Goal: Find specific page/section: Find specific page/section

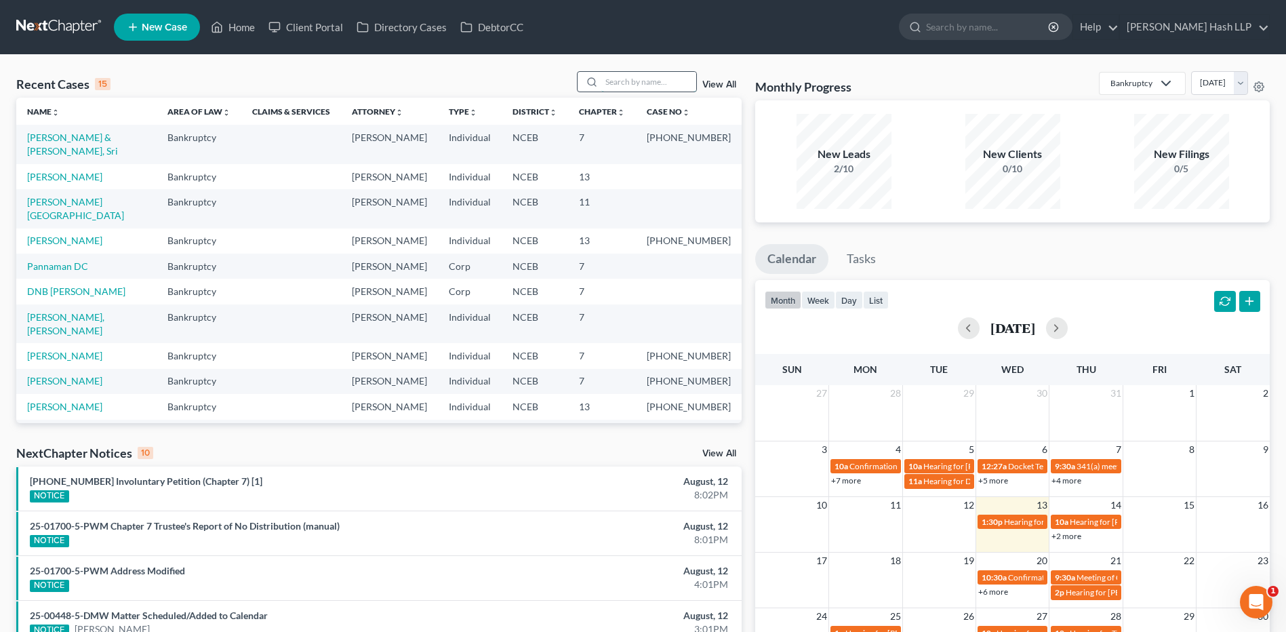
click at [608, 78] on input "search" at bounding box center [648, 82] width 95 height 20
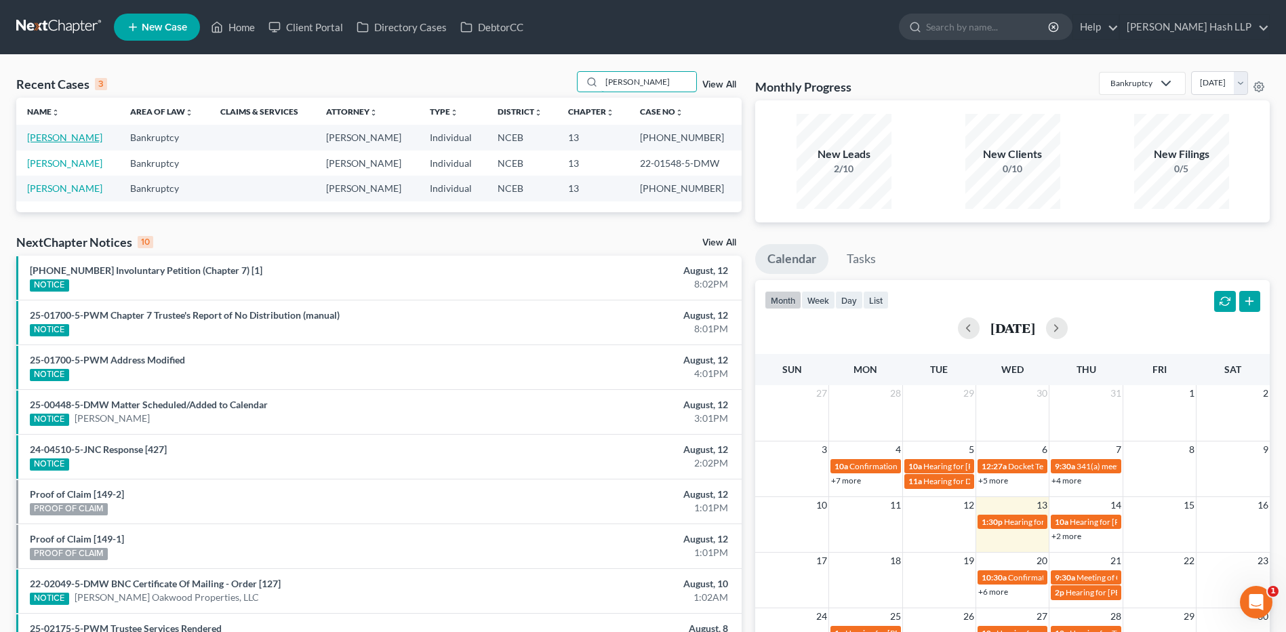
type input "[PERSON_NAME]"
click at [64, 135] on link "[PERSON_NAME]" at bounding box center [64, 138] width 75 height 12
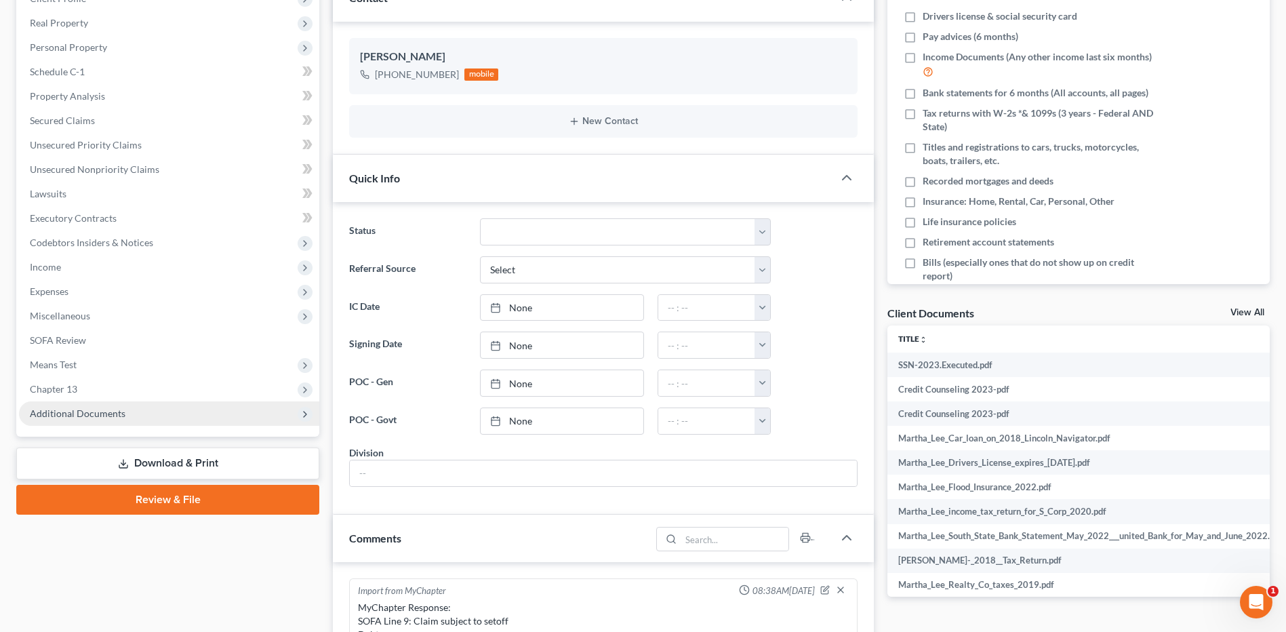
scroll to position [241, 0]
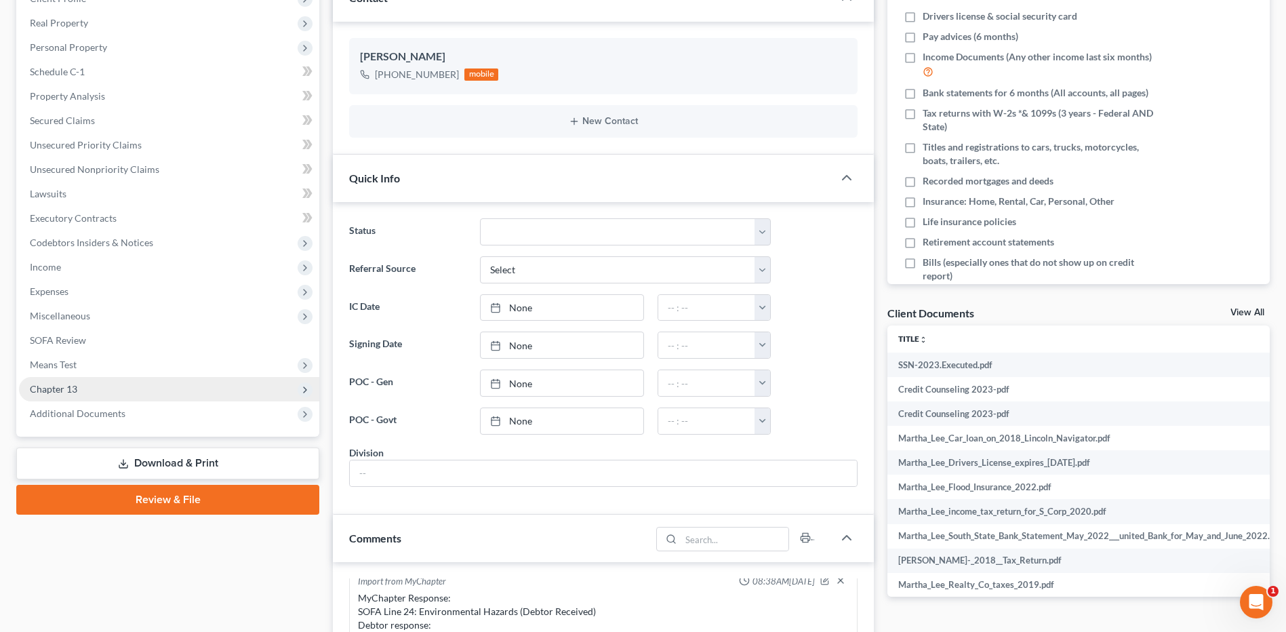
click at [108, 398] on span "Chapter 13" at bounding box center [169, 389] width 300 height 24
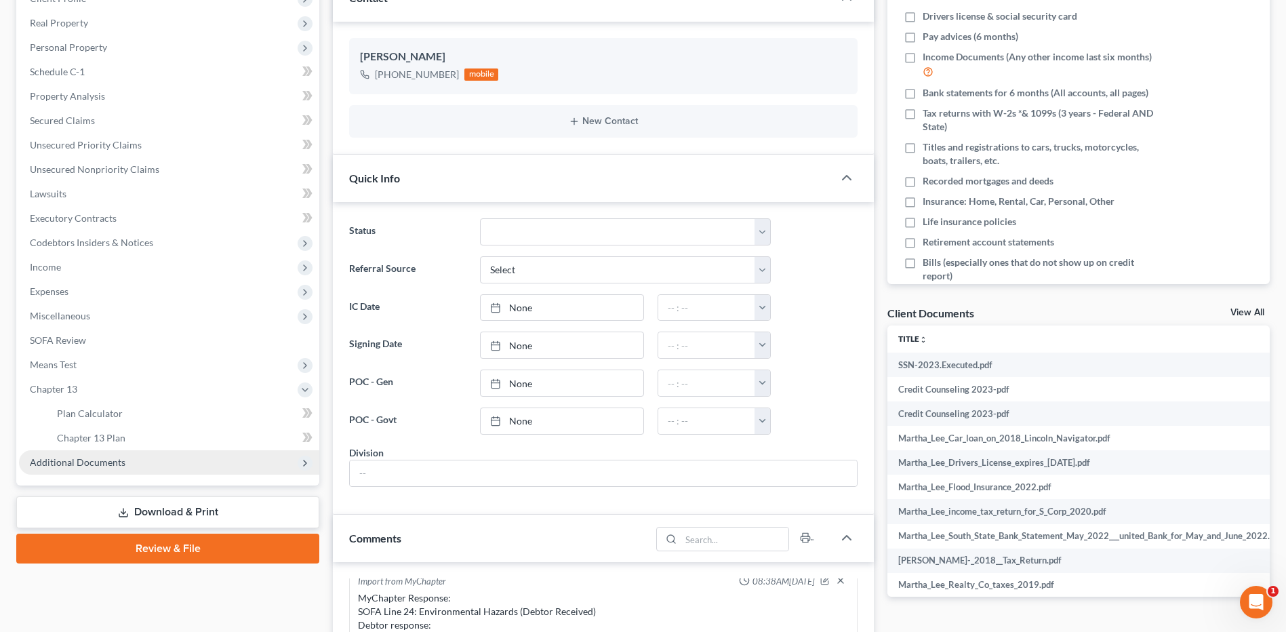
click at [111, 454] on span "Additional Documents" at bounding box center [169, 462] width 300 height 24
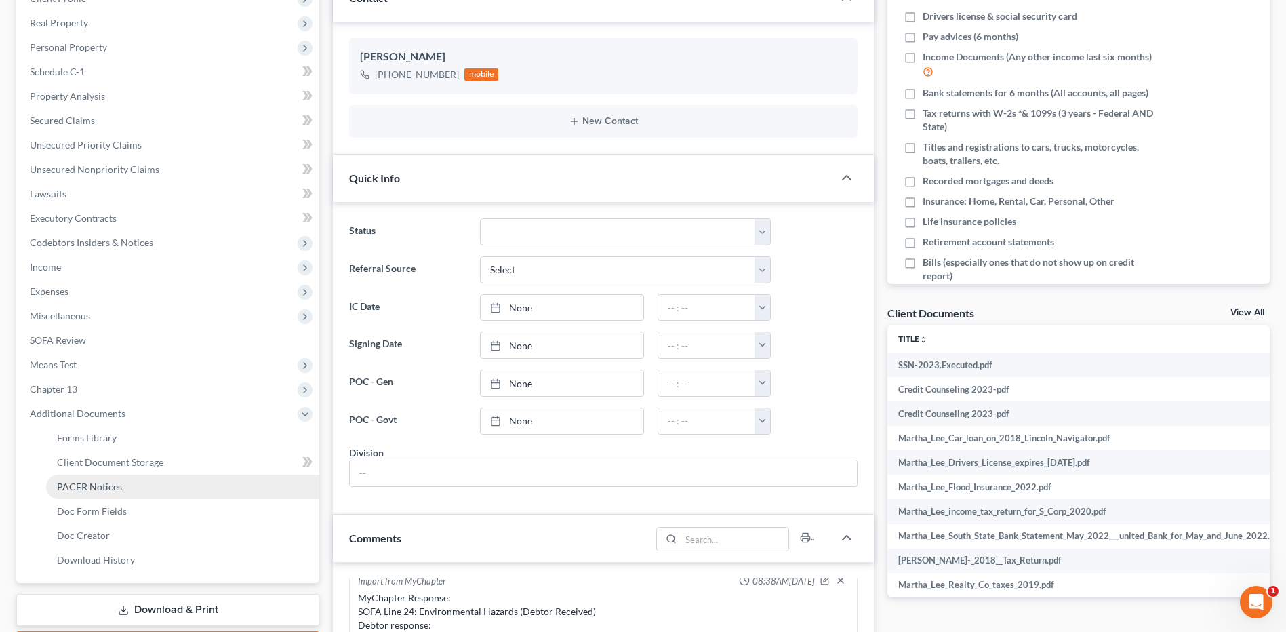
click at [113, 485] on span "PACER Notices" at bounding box center [89, 487] width 65 height 12
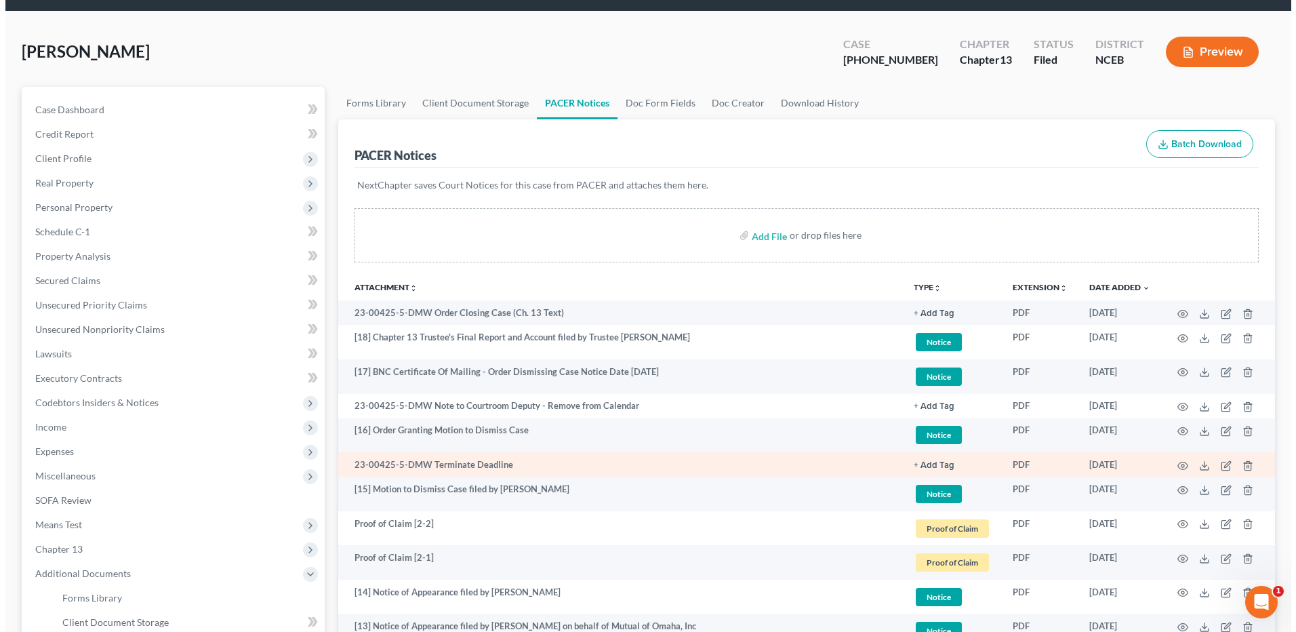
scroll to position [68, 0]
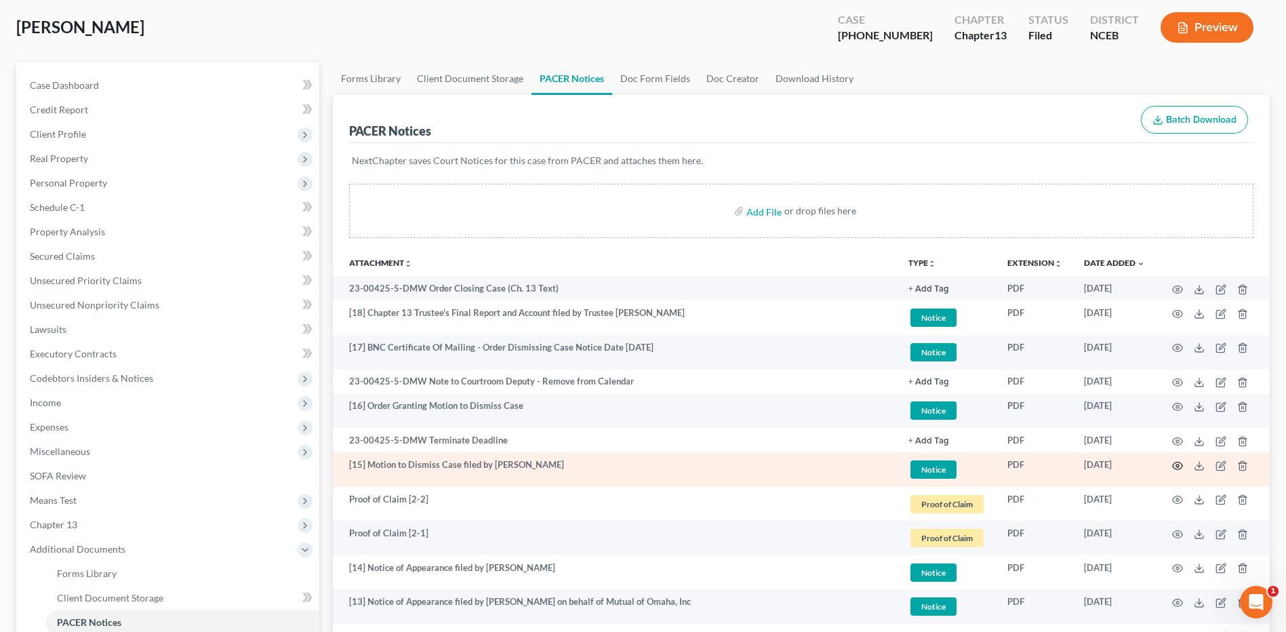
click at [1177, 465] on icon "button" at bounding box center [1177, 465] width 11 height 11
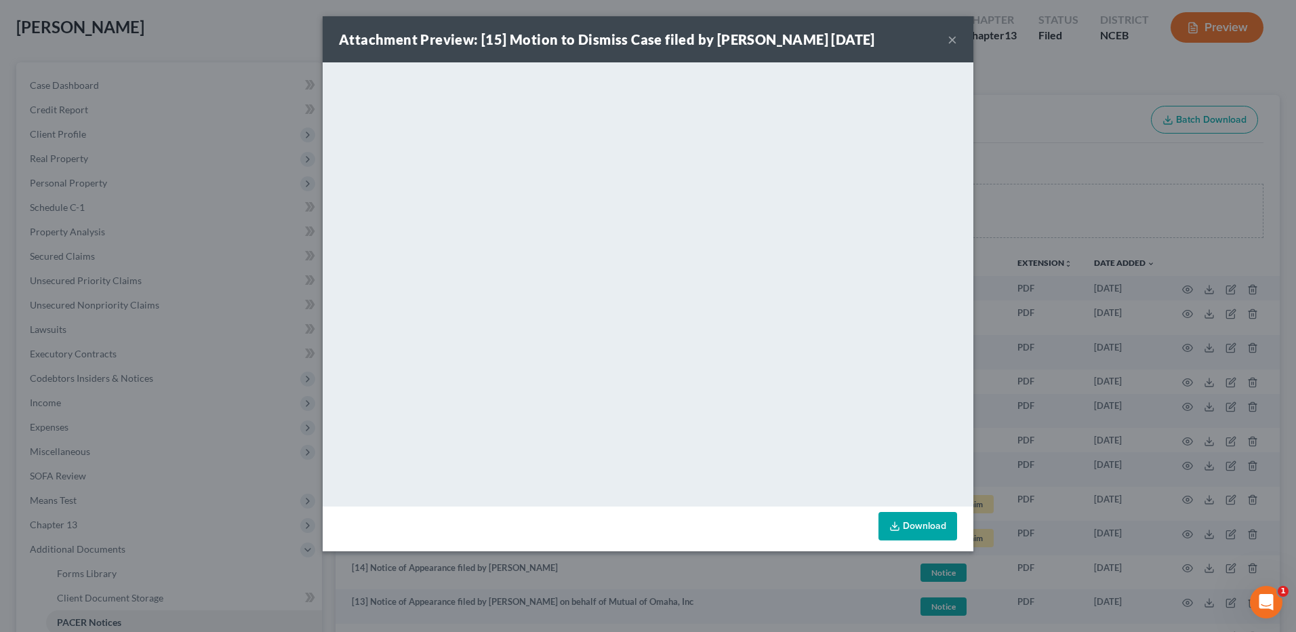
click at [953, 41] on button "×" at bounding box center [952, 39] width 9 height 16
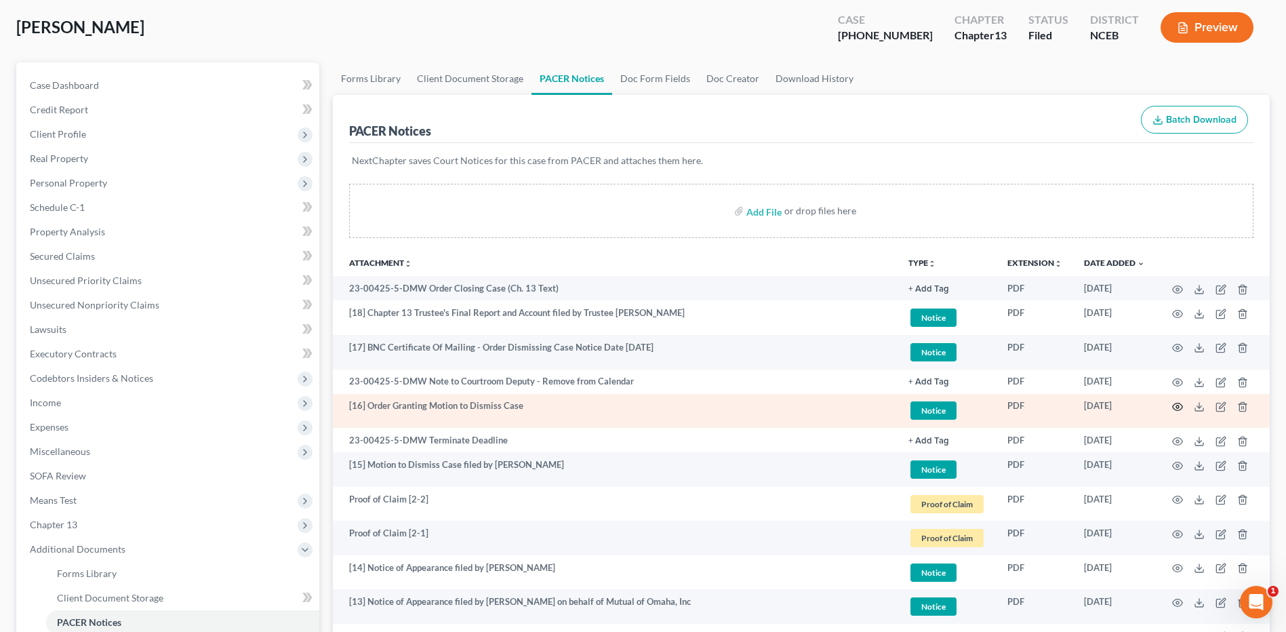
click at [1180, 406] on icon "button" at bounding box center [1177, 406] width 11 height 11
